Goal: Information Seeking & Learning: Learn about a topic

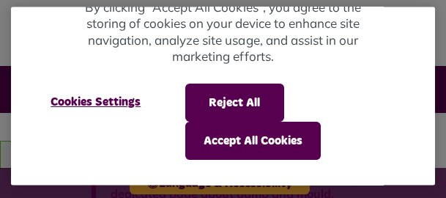
scroll to position [332, 0]
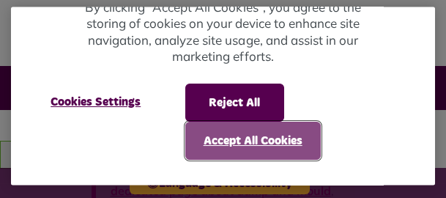
click at [268, 141] on button "Accept All Cookies" at bounding box center [253, 141] width 136 height 38
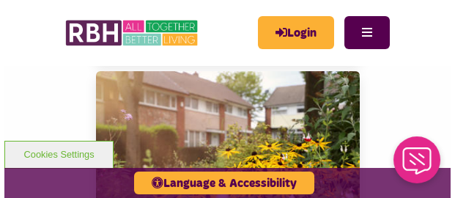
scroll to position [1603, 0]
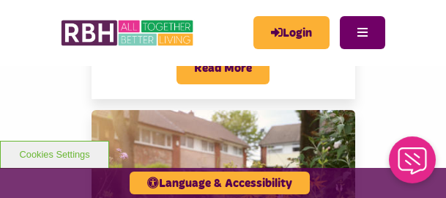
click at [371, 29] on button "Menu" at bounding box center [362, 32] width 45 height 33
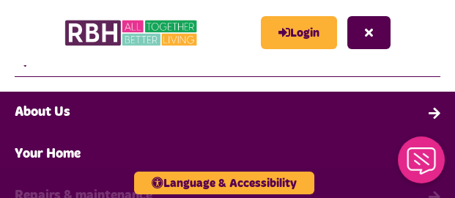
scroll to position [58, 0]
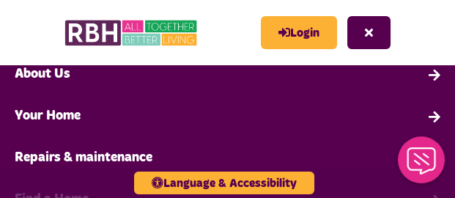
click at [44, 74] on link "About Us" at bounding box center [227, 75] width 455 height 42
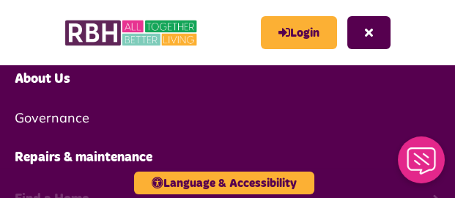
click at [36, 81] on link "About Us" at bounding box center [227, 80] width 455 height 42
